Goal: Task Accomplishment & Management: Complete application form

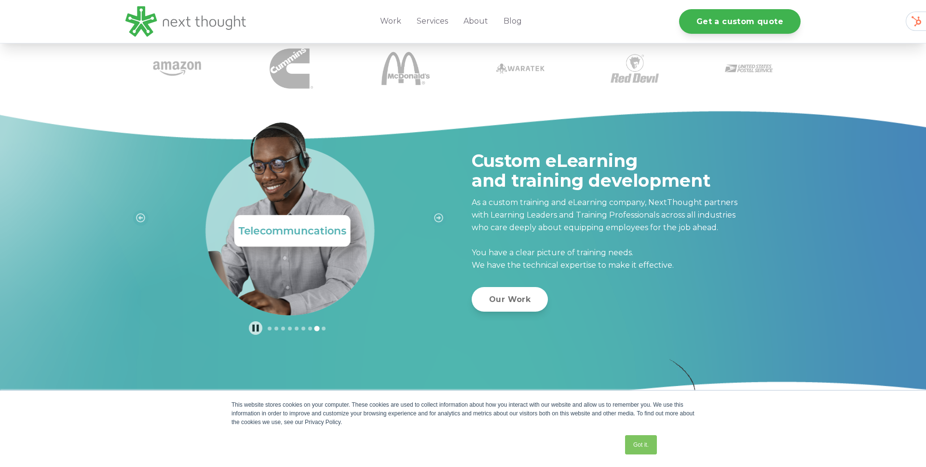
scroll to position [273, 0]
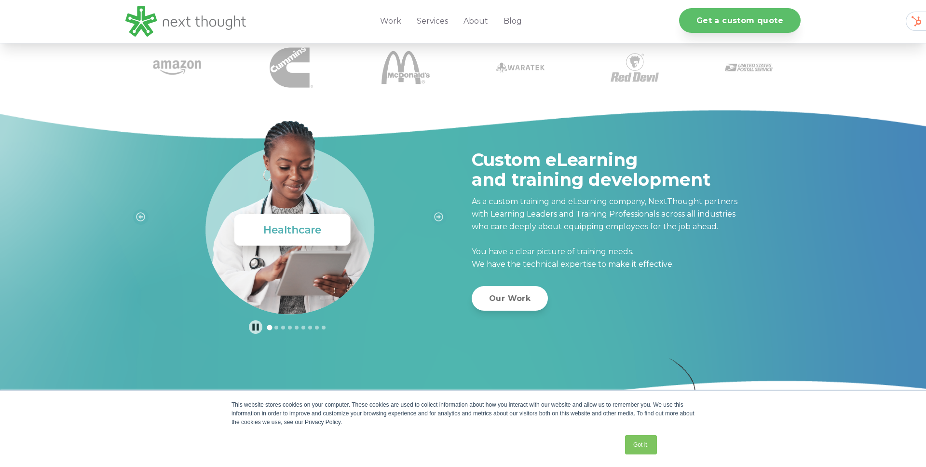
click at [720, 28] on link "Get a custom quote" at bounding box center [740, 20] width 122 height 25
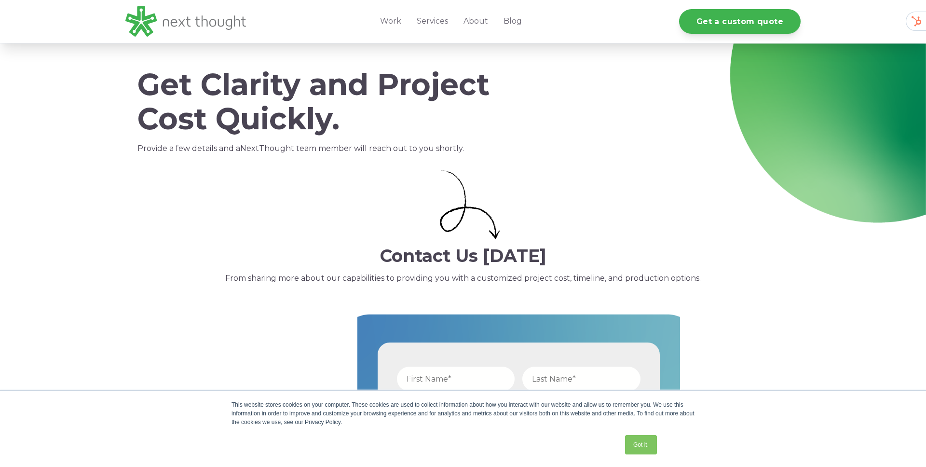
scroll to position [265, 0]
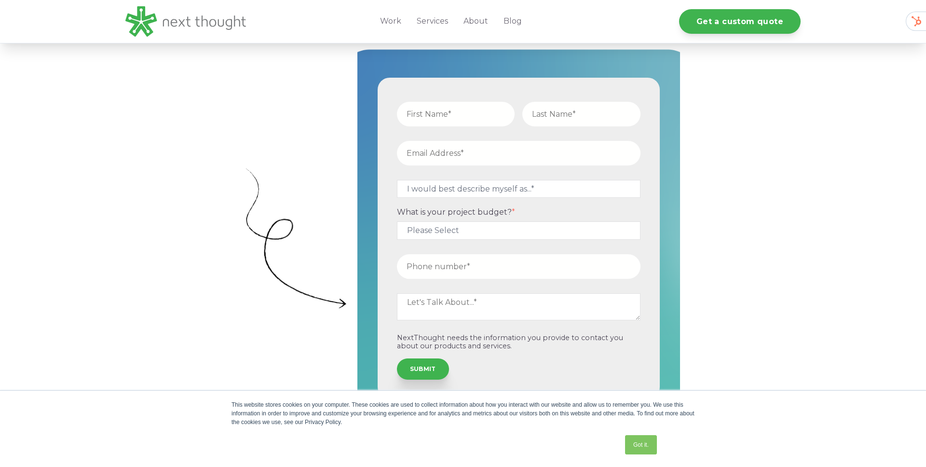
click at [664, 441] on div "This website stores cookies on your computer. These cookies are used to collect…" at bounding box center [463, 429] width 483 height 76
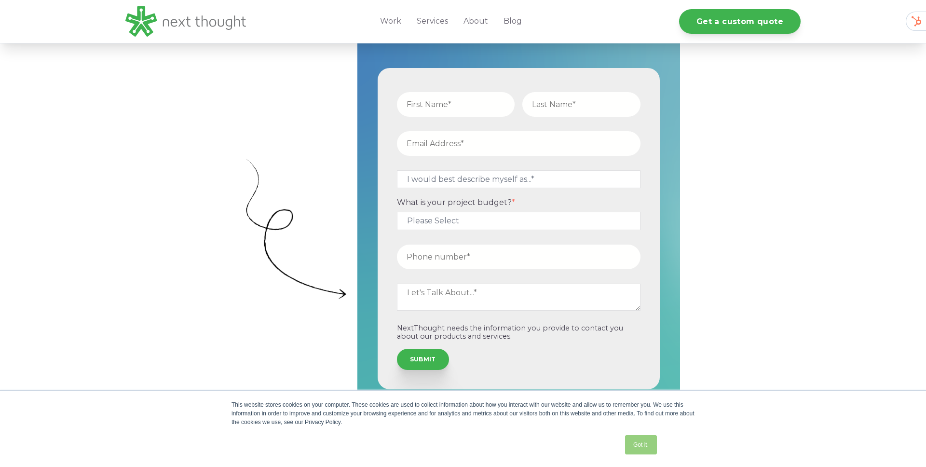
scroll to position [0, 0]
click at [649, 441] on link "Got it." at bounding box center [641, 444] width 32 height 19
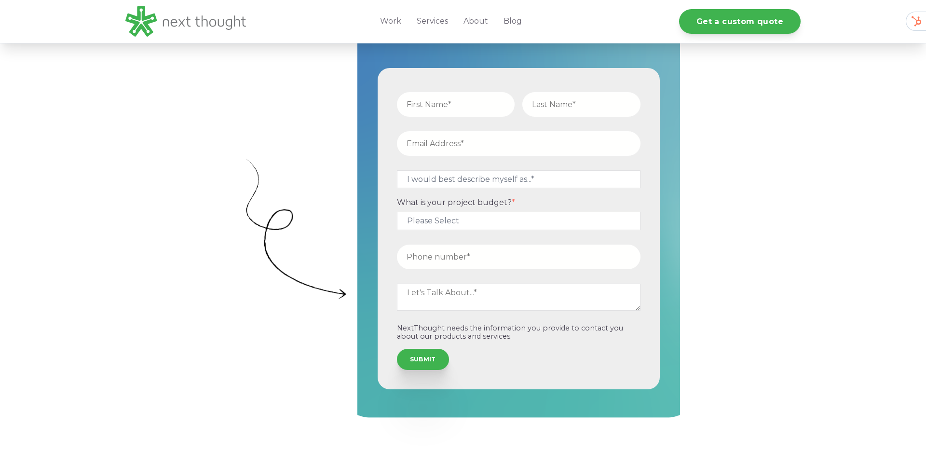
click at [244, 131] on div "I would best describe myself as...* Other I am an executive or owner of a compa…" at bounding box center [463, 255] width 926 height 464
